Goal: Task Accomplishment & Management: Manage account settings

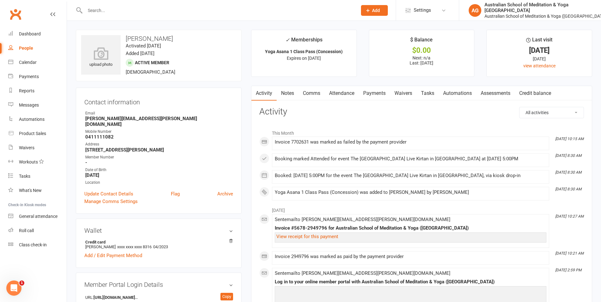
click at [378, 95] on link "Payments" at bounding box center [374, 93] width 31 height 15
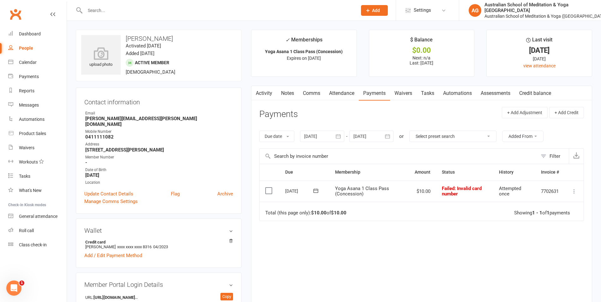
click at [270, 97] on link "Activity" at bounding box center [264, 93] width 25 height 15
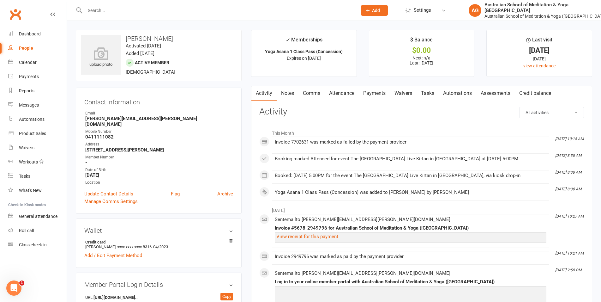
click at [380, 94] on link "Payments" at bounding box center [374, 93] width 31 height 15
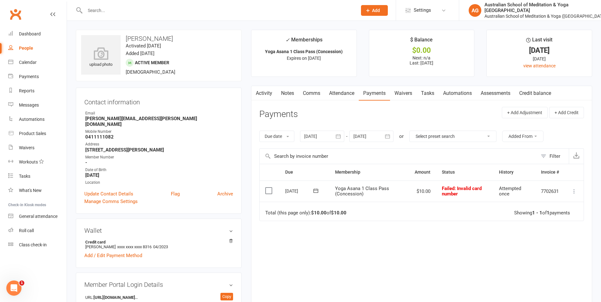
click at [570, 189] on td "Mark as Paid (Cash) Mark as Paid (POS) Mark as Paid (Other) Skip Retry now More…" at bounding box center [574, 190] width 19 height 21
click at [575, 192] on icon at bounding box center [574, 191] width 6 height 6
click at [537, 245] on link "Skip" at bounding box center [546, 241] width 63 height 13
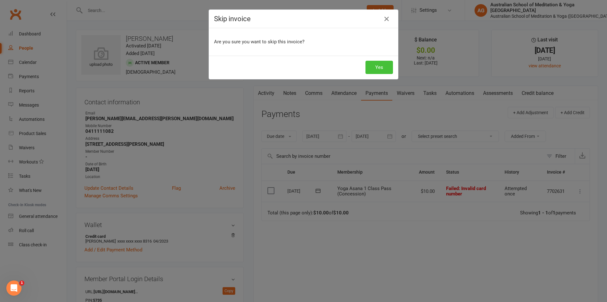
click at [383, 71] on button "Yes" at bounding box center [378, 67] width 27 height 13
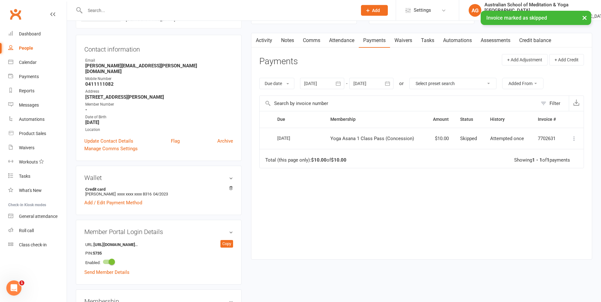
scroll to position [161, 0]
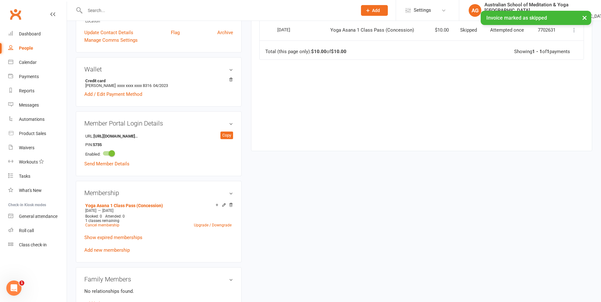
click at [230, 71] on div "Wallet Credit card [PERSON_NAME] xxxx xxxx xxxx 8316 04/2023 Add / Edit Payment…" at bounding box center [159, 81] width 166 height 49
click at [230, 77] on icon at bounding box center [231, 79] width 4 height 4
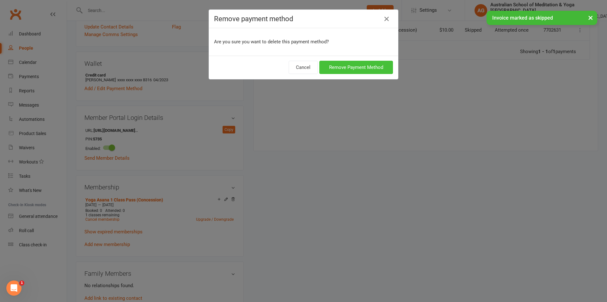
click at [356, 66] on button "Remove Payment Method" at bounding box center [356, 67] width 74 height 13
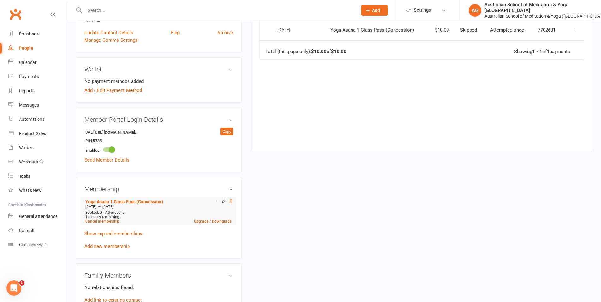
click at [231, 199] on icon at bounding box center [230, 200] width 3 height 3
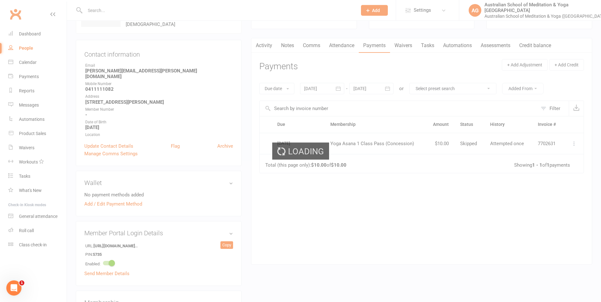
scroll to position [0, 0]
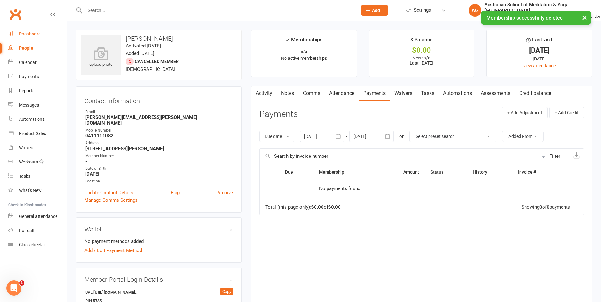
click at [25, 33] on div "Dashboard" at bounding box center [30, 33] width 22 height 5
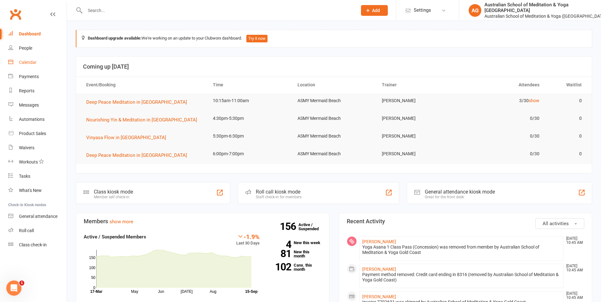
click at [30, 65] on div "Calendar" at bounding box center [28, 62] width 18 height 5
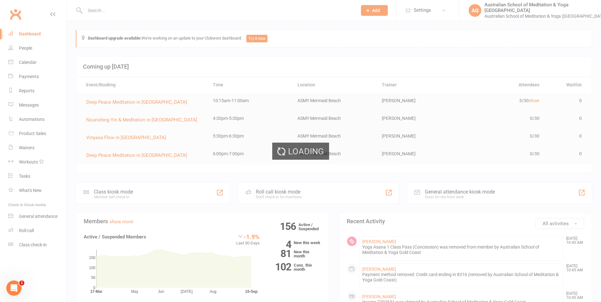
click at [30, 77] on div "Loading" at bounding box center [300, 151] width 601 height 302
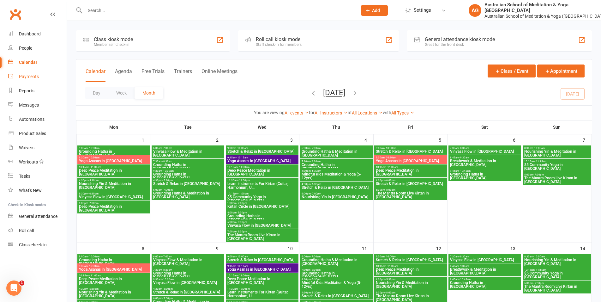
click at [38, 78] on div "Payments" at bounding box center [29, 76] width 20 height 5
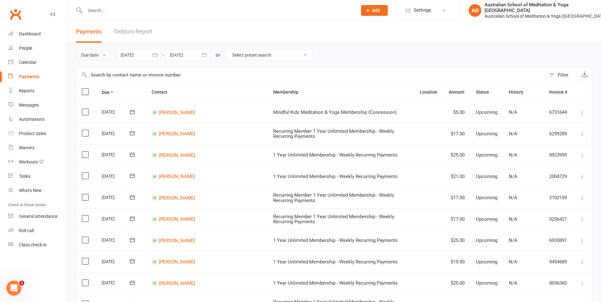
click at [92, 58] on button "Due date" at bounding box center [93, 54] width 35 height 11
click at [95, 91] on link "Date failed" at bounding box center [107, 94] width 63 height 13
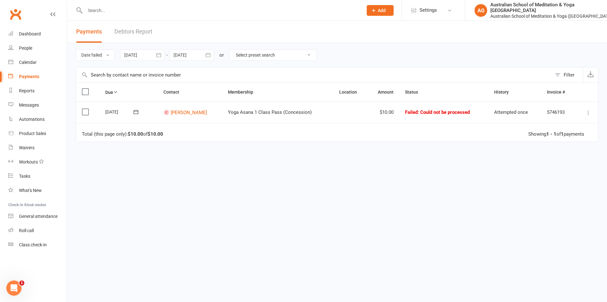
click at [589, 112] on icon at bounding box center [588, 112] width 6 height 6
click at [551, 161] on link "Skip" at bounding box center [560, 162] width 63 height 13
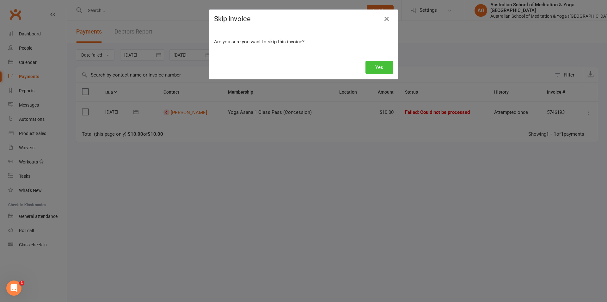
click at [378, 69] on button "Yes" at bounding box center [378, 67] width 27 height 13
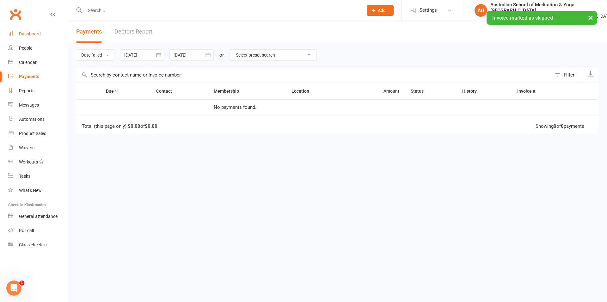
click at [26, 34] on div "Dashboard" at bounding box center [30, 33] width 22 height 5
